Goal: Entertainment & Leisure: Consume media (video, audio)

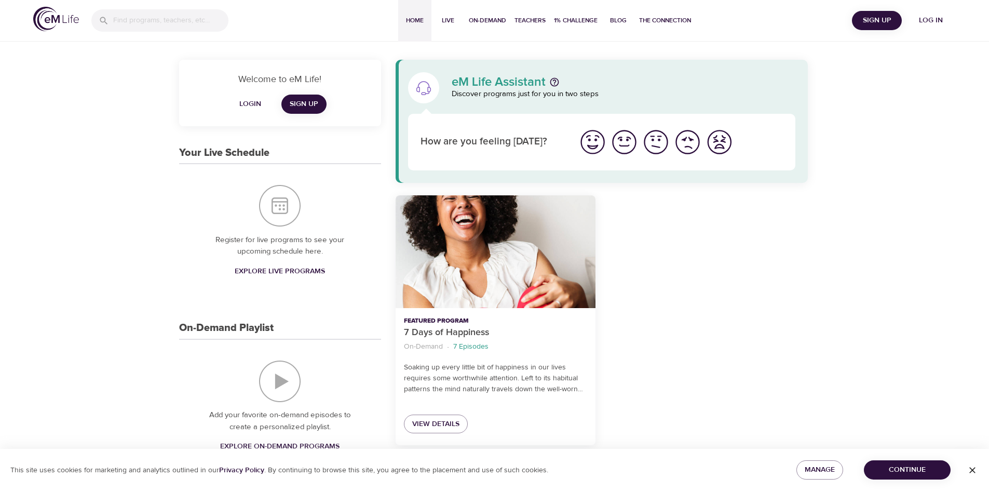
click at [633, 145] on img "I'm feeling good" at bounding box center [624, 142] width 29 height 29
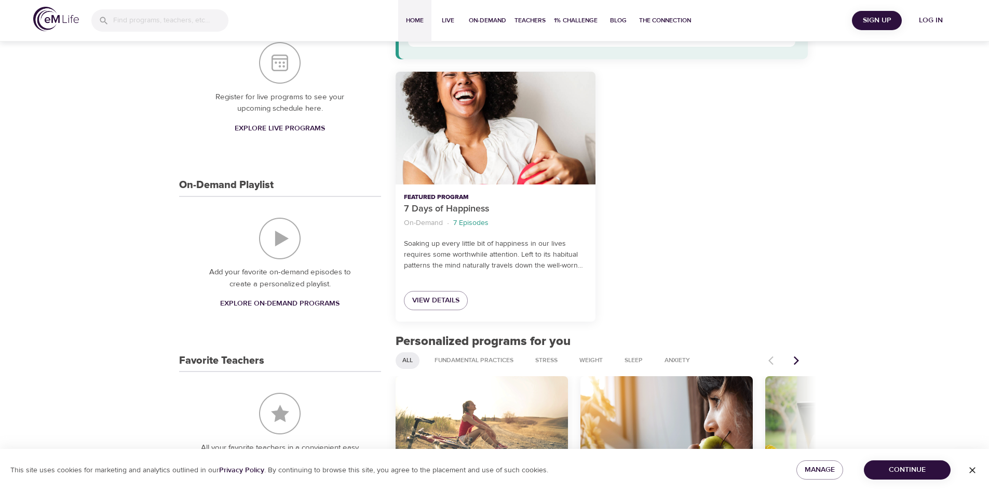
scroll to position [156, 0]
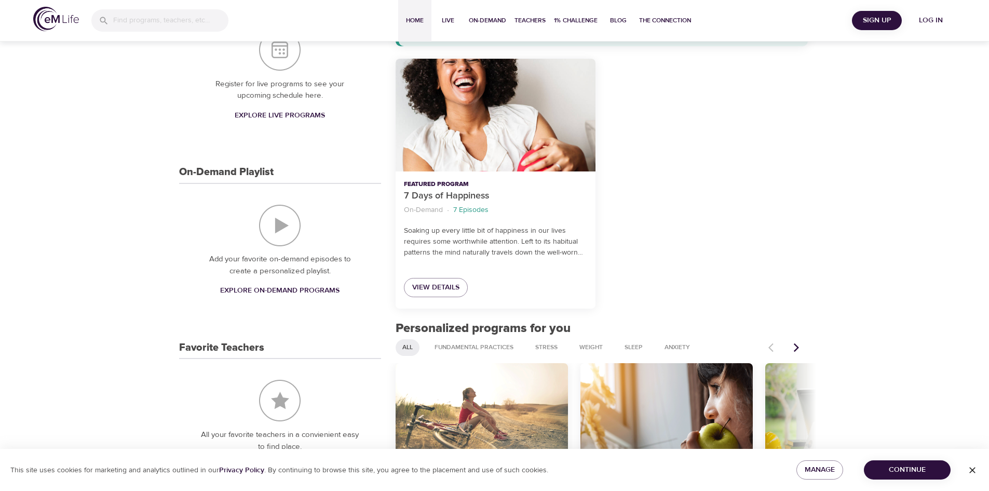
click at [268, 289] on span "Explore On-Demand Programs" at bounding box center [279, 290] width 119 height 13
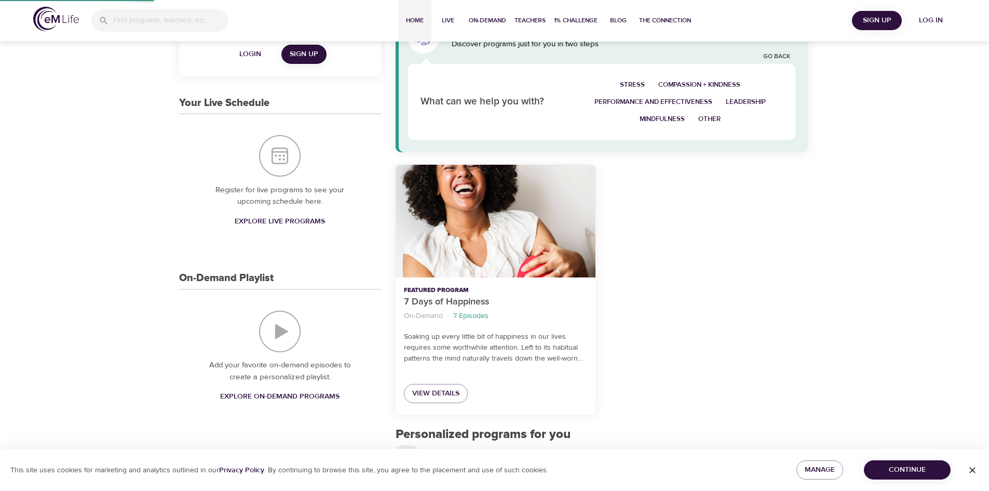
select select "recent"
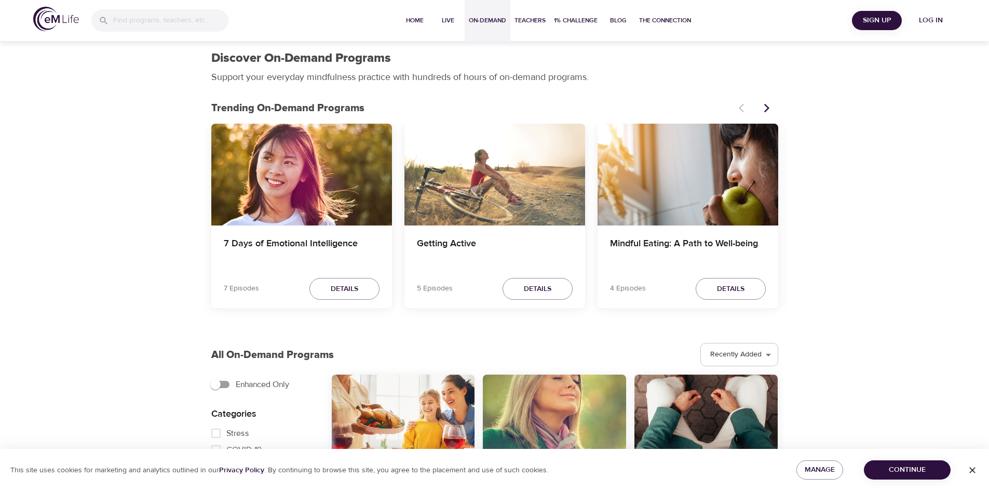
scroll to position [0, 0]
click at [924, 21] on span "Log in" at bounding box center [931, 20] width 42 height 13
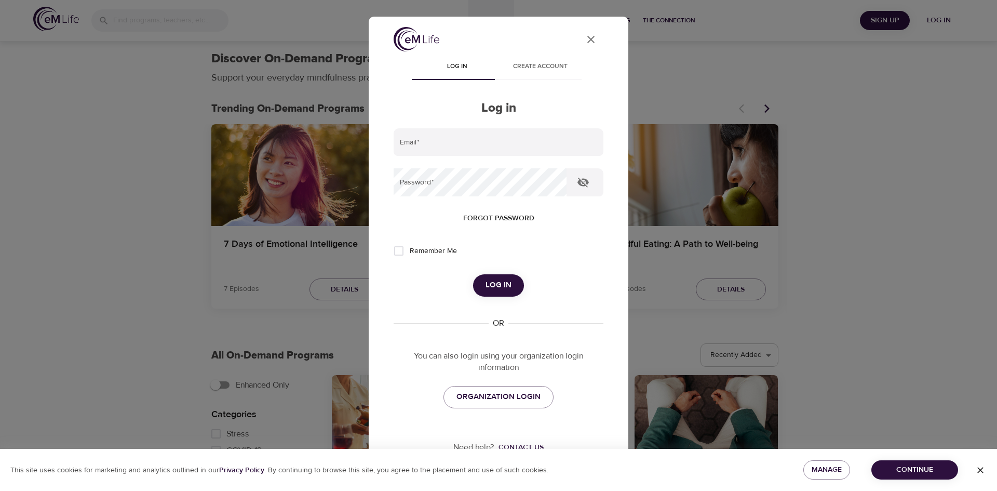
type input "[EMAIL_ADDRESS][DOMAIN_NAME]"
click at [507, 286] on button "Log in" at bounding box center [498, 285] width 51 height 22
select select "recommended"
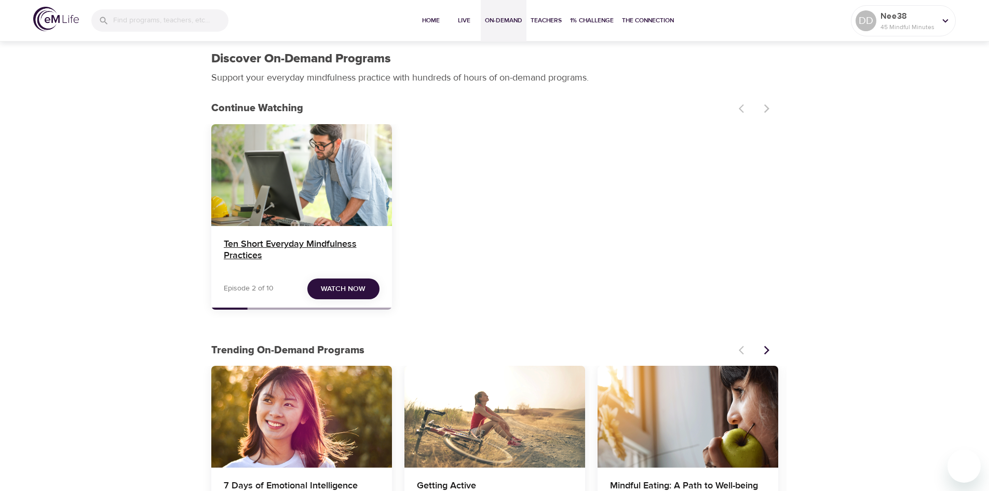
click at [284, 243] on h4 "Ten Short Everyday Mindfulness Practices" at bounding box center [302, 250] width 156 height 25
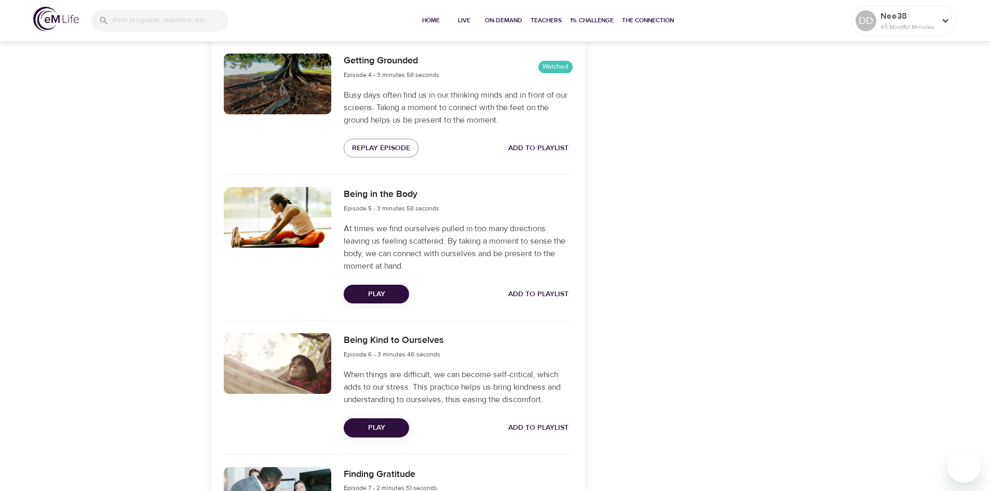
scroll to position [779, 0]
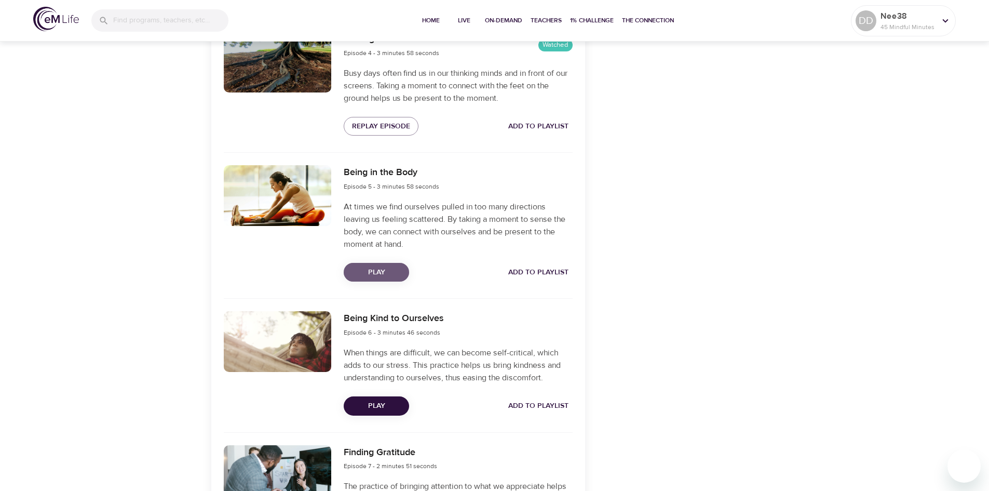
click at [372, 269] on span "Play" at bounding box center [376, 272] width 49 height 13
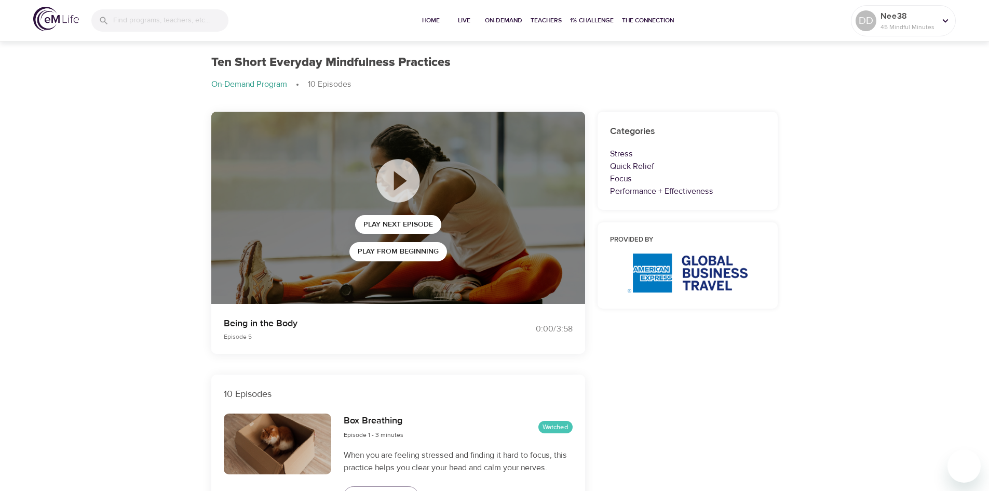
scroll to position [0, 0]
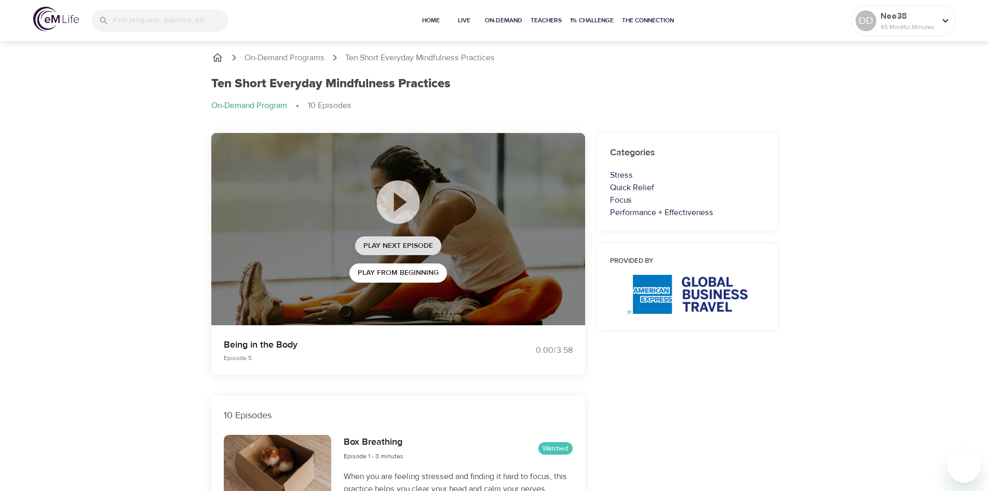
click at [394, 243] on span "Play Next Episode" at bounding box center [398, 245] width 70 height 13
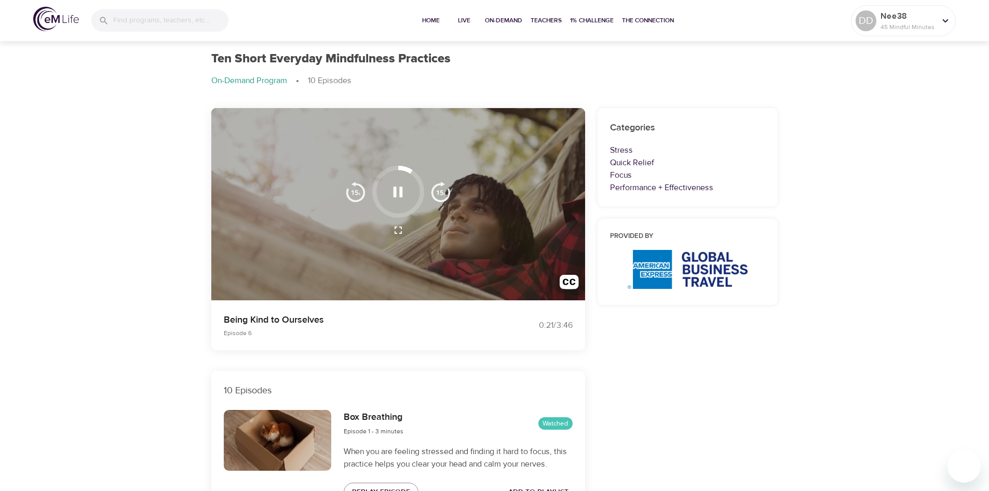
scroll to position [52, 0]
